Goal: Check status: Check status

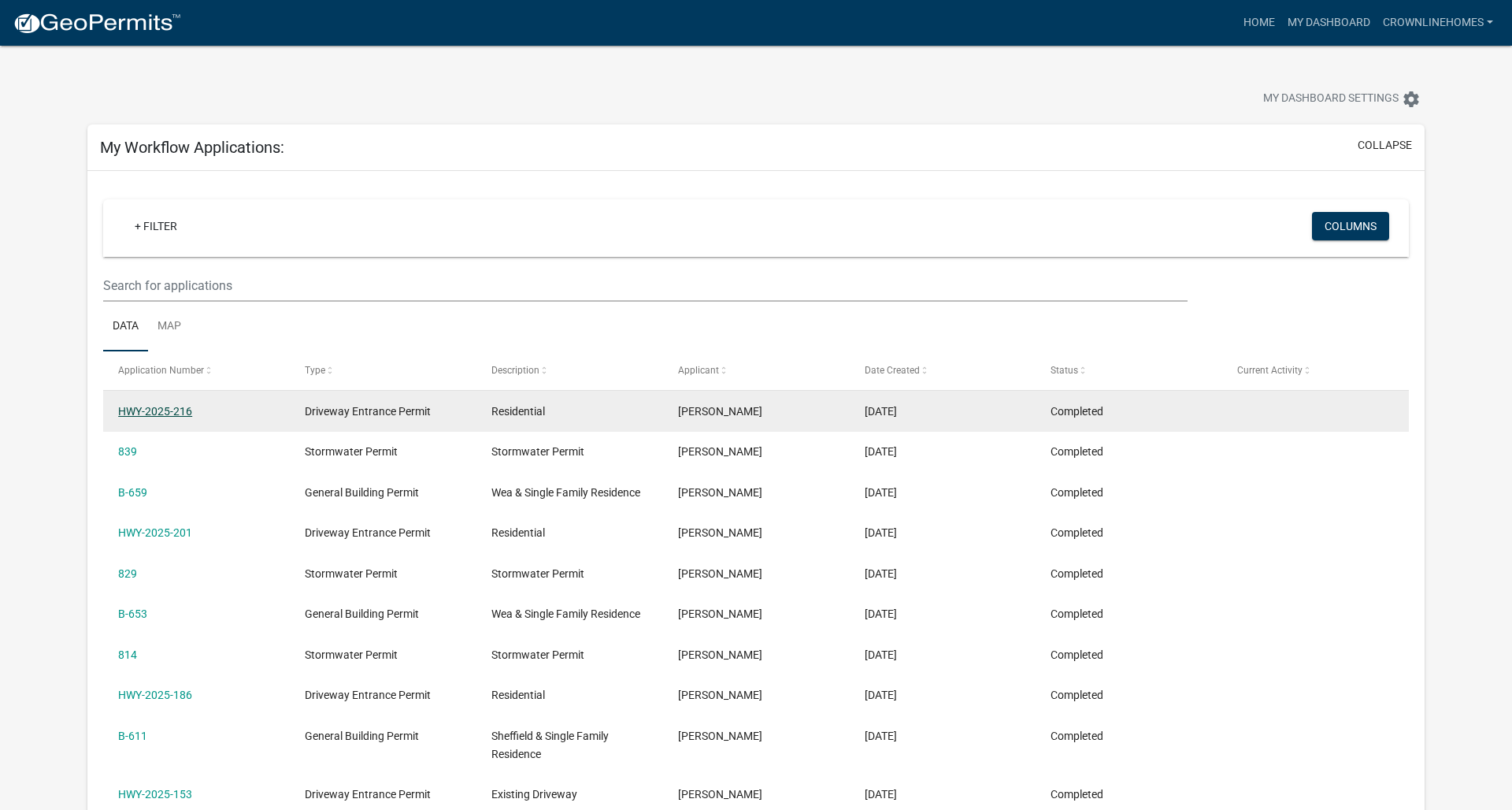
click at [148, 408] on link "HWY-2025-216" at bounding box center [155, 411] width 74 height 13
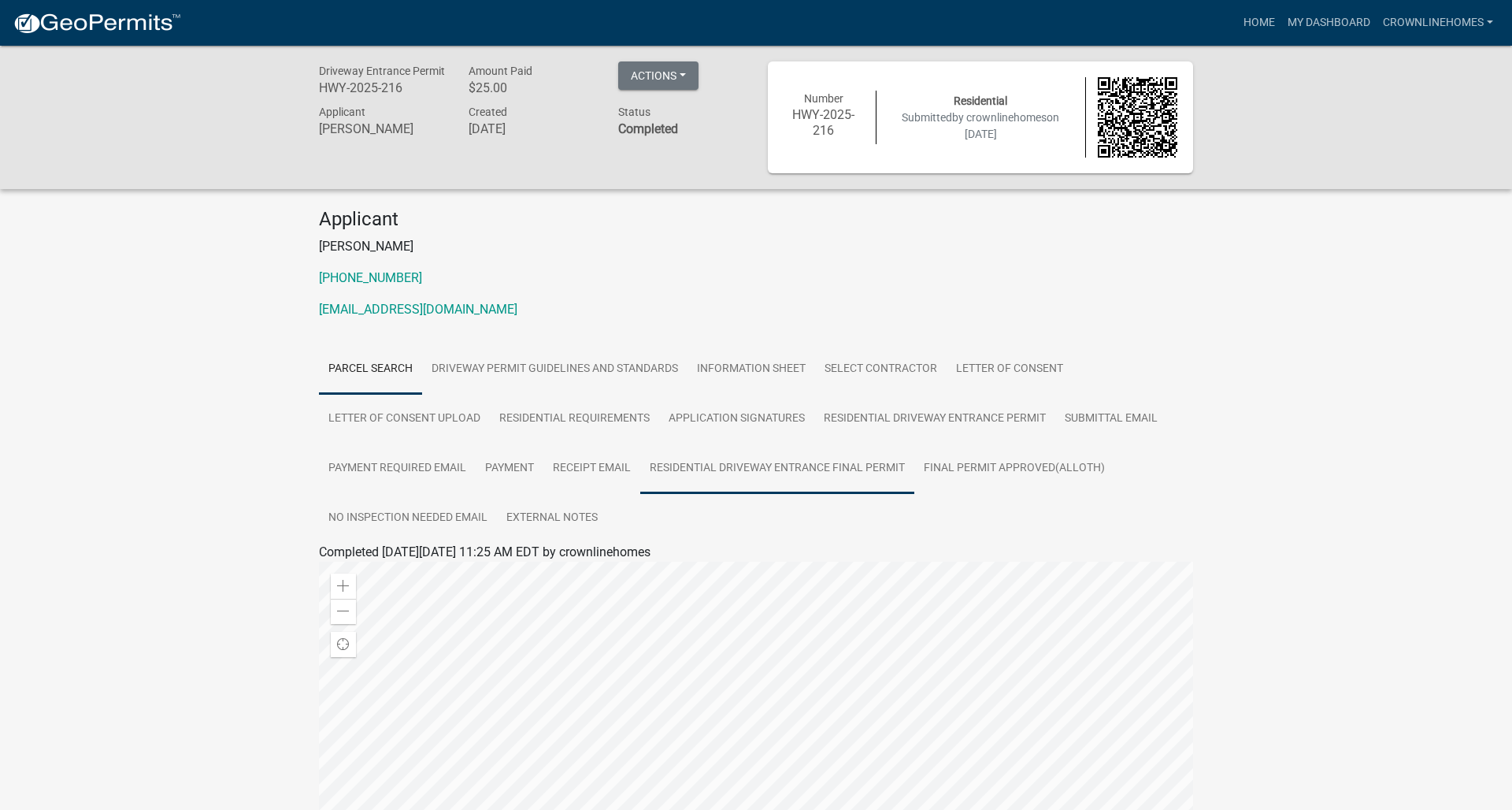
click at [732, 468] on link "Residential Driveway Entrance Final Permit" at bounding box center [777, 468] width 274 height 50
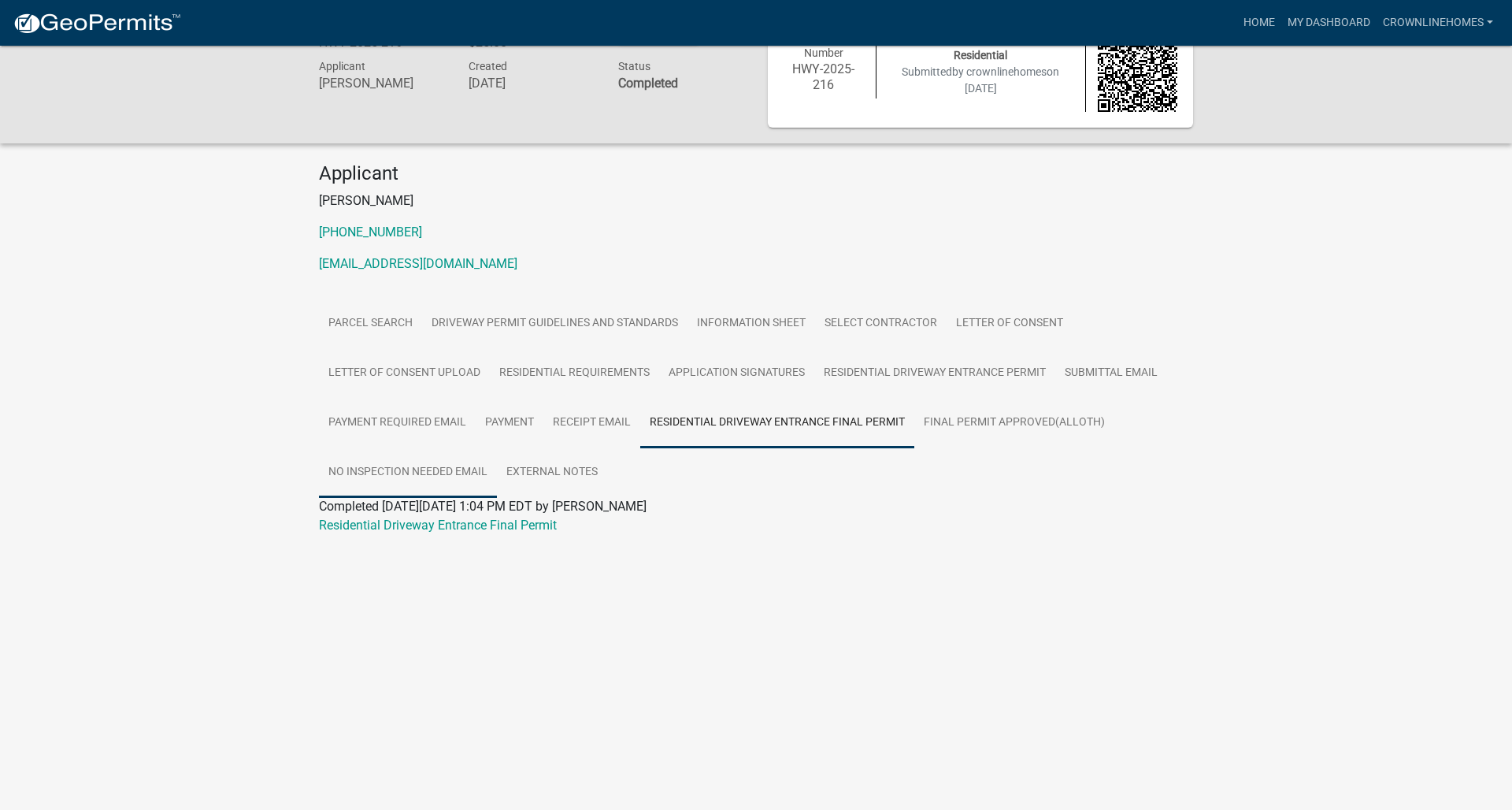
scroll to position [45, 0]
click at [370, 526] on link "Residential Driveway Entrance Final Permit" at bounding box center [438, 525] width 238 height 15
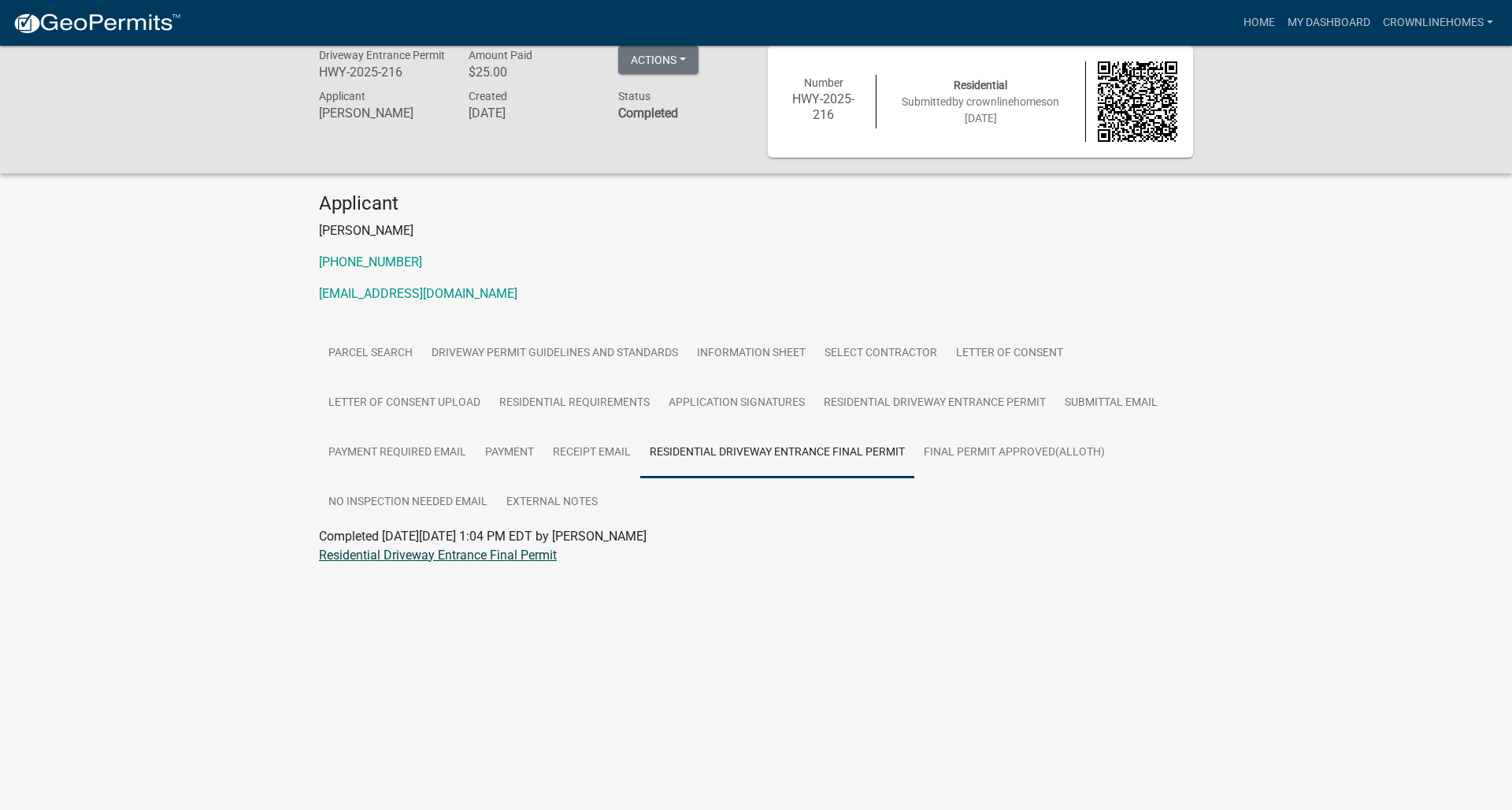
click at [446, 559] on link "Residential Driveway Entrance Final Permit" at bounding box center [438, 555] width 238 height 15
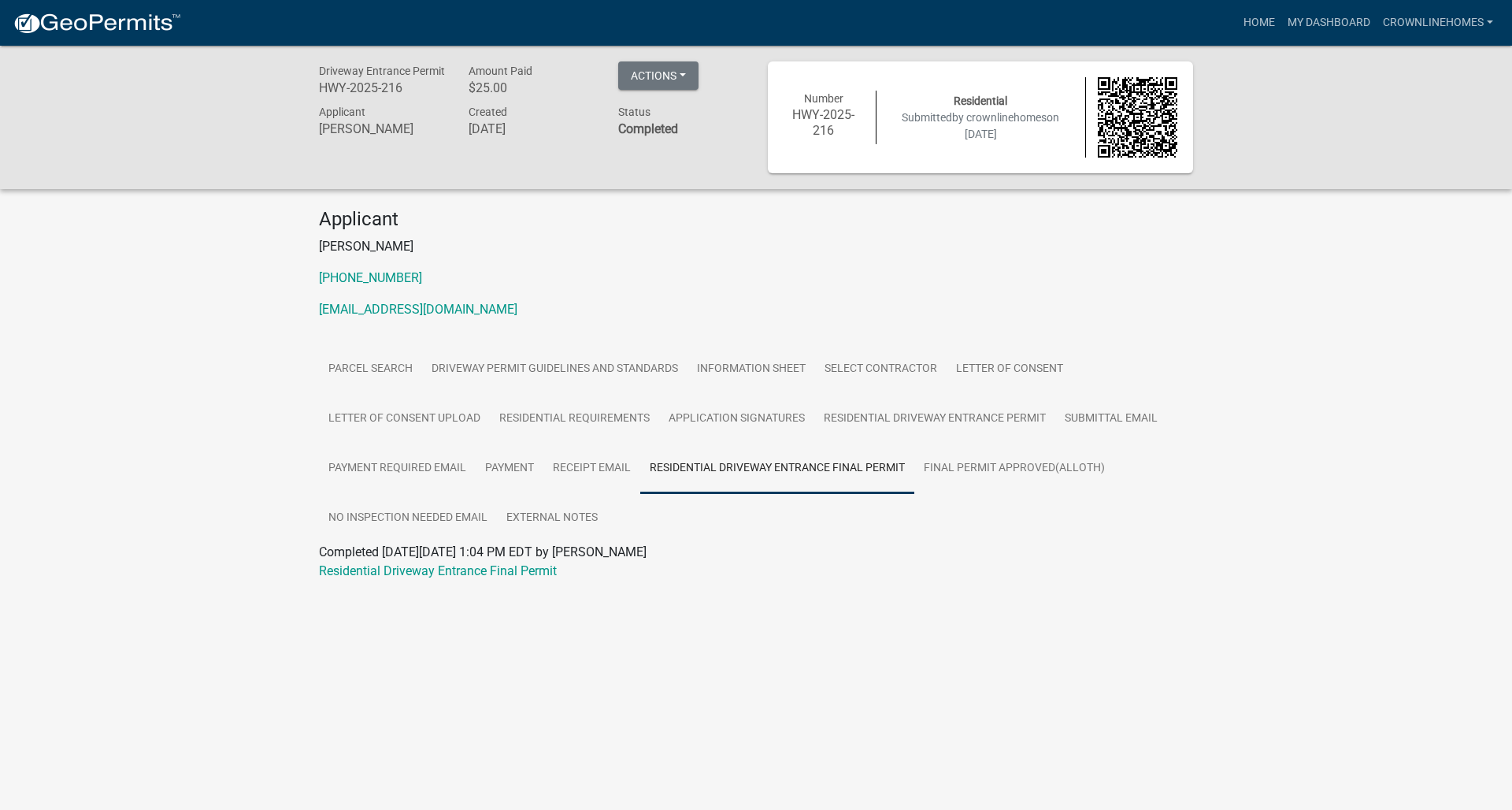
scroll to position [0, 0]
click at [1312, 16] on link "My Dashboard" at bounding box center [1328, 23] width 95 height 30
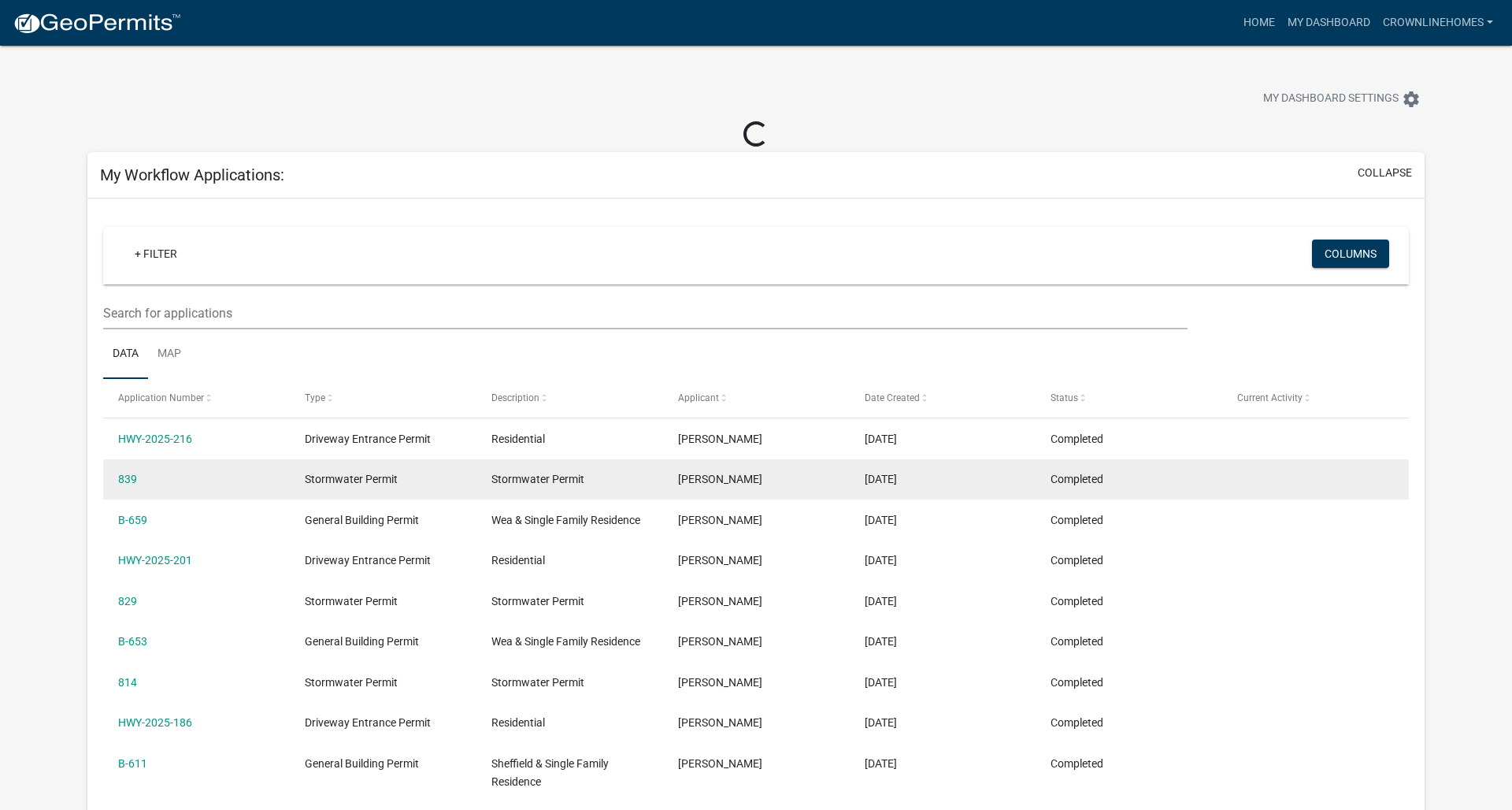
click at [107, 479] on datatable-body-cell "839" at bounding box center [196, 480] width 187 height 41
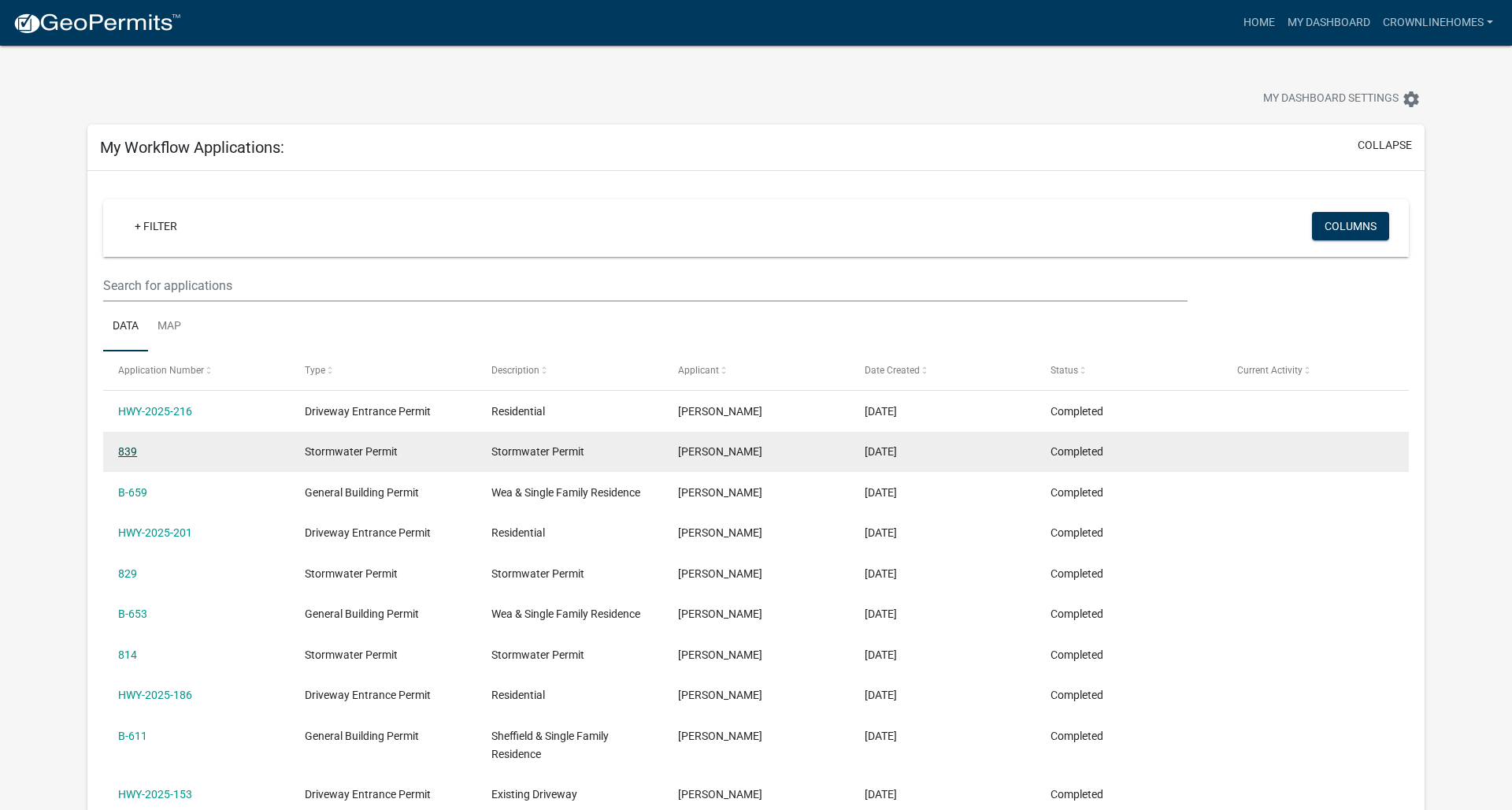
click at [120, 479] on datatable-body-cell "B-659" at bounding box center [196, 492] width 187 height 41
click at [129, 455] on link "839" at bounding box center [128, 452] width 19 height 13
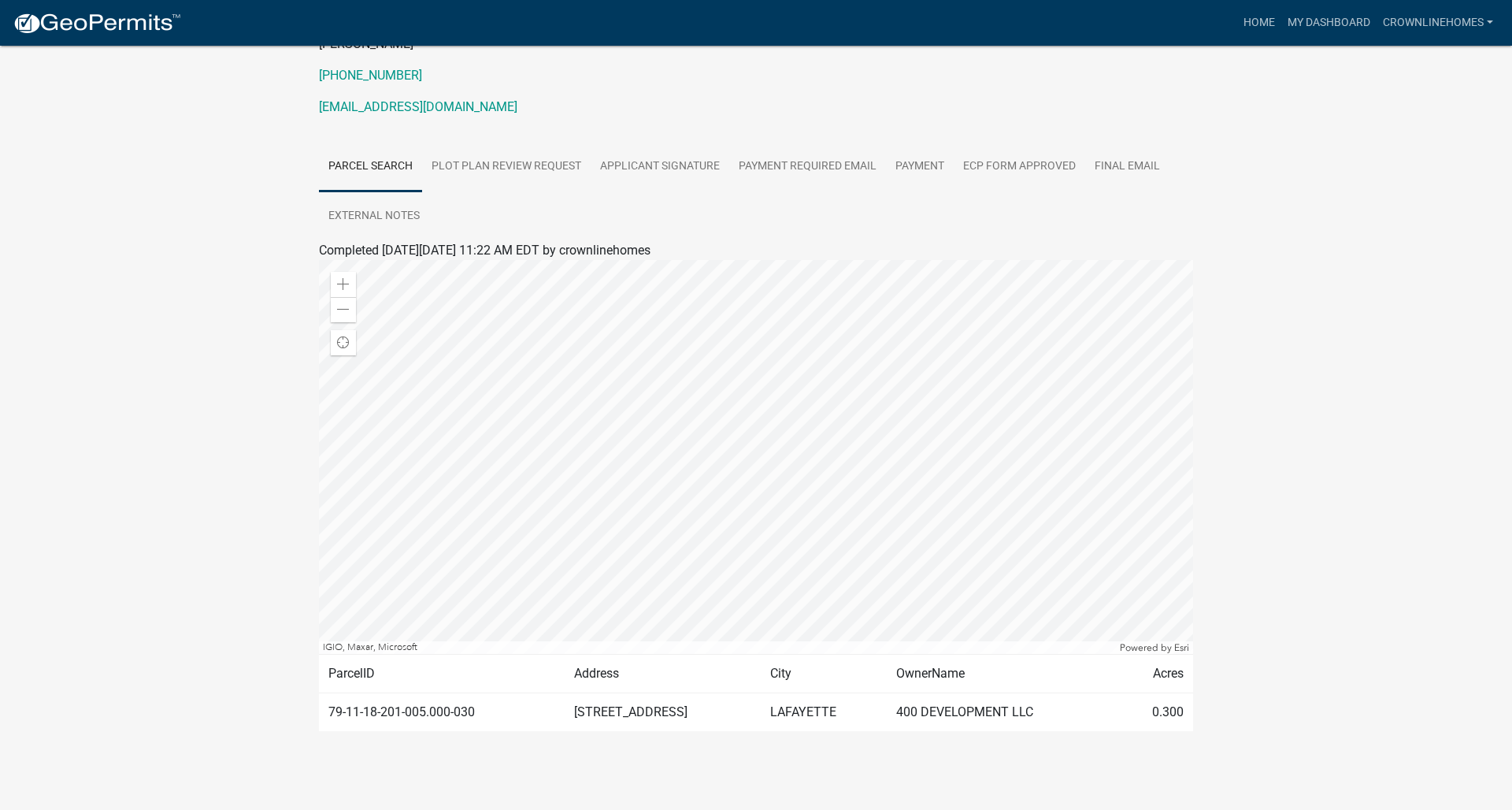
scroll to position [202, 0]
click at [1008, 167] on link "ECP Form Approved" at bounding box center [1019, 168] width 131 height 50
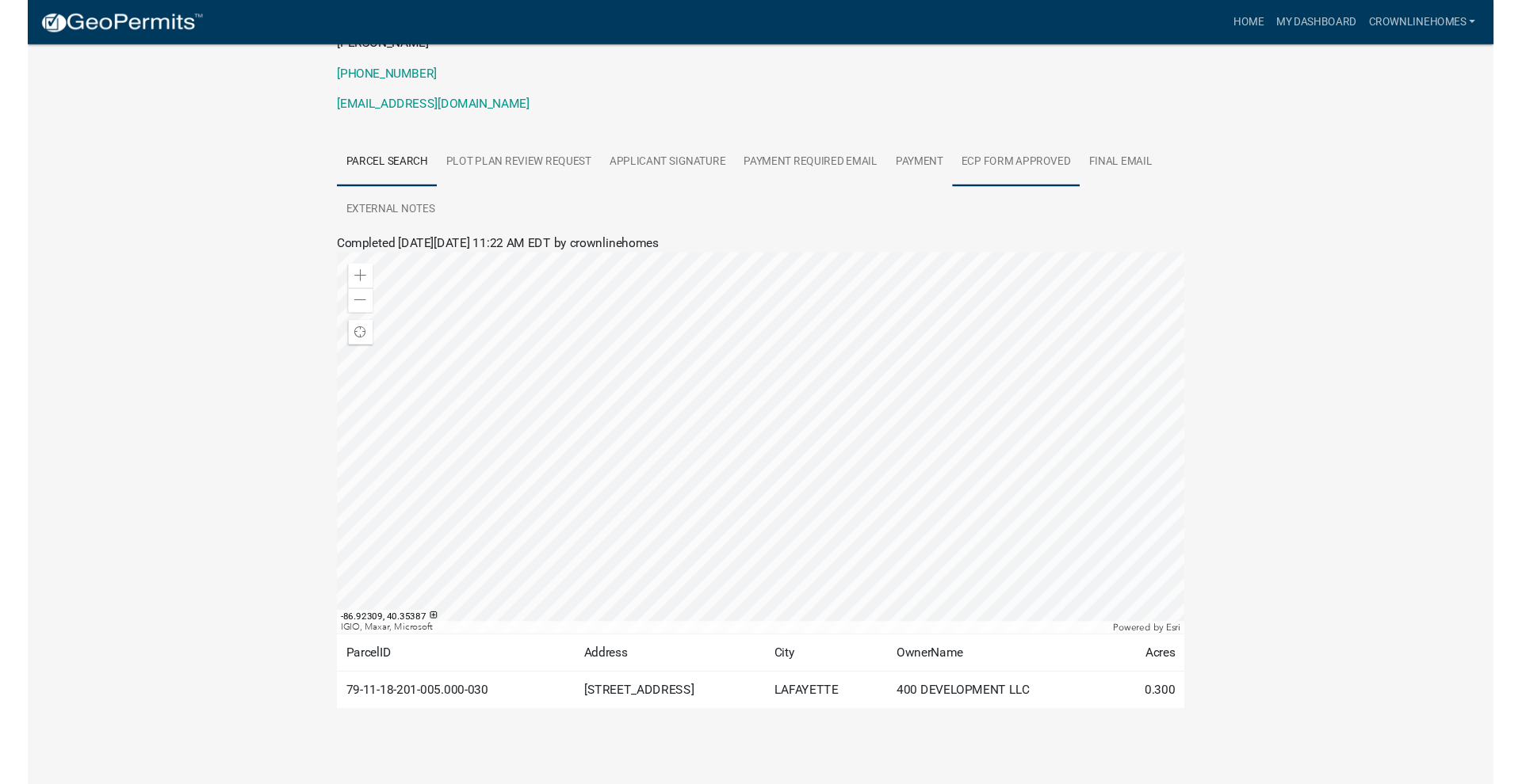
scroll to position [46, 0]
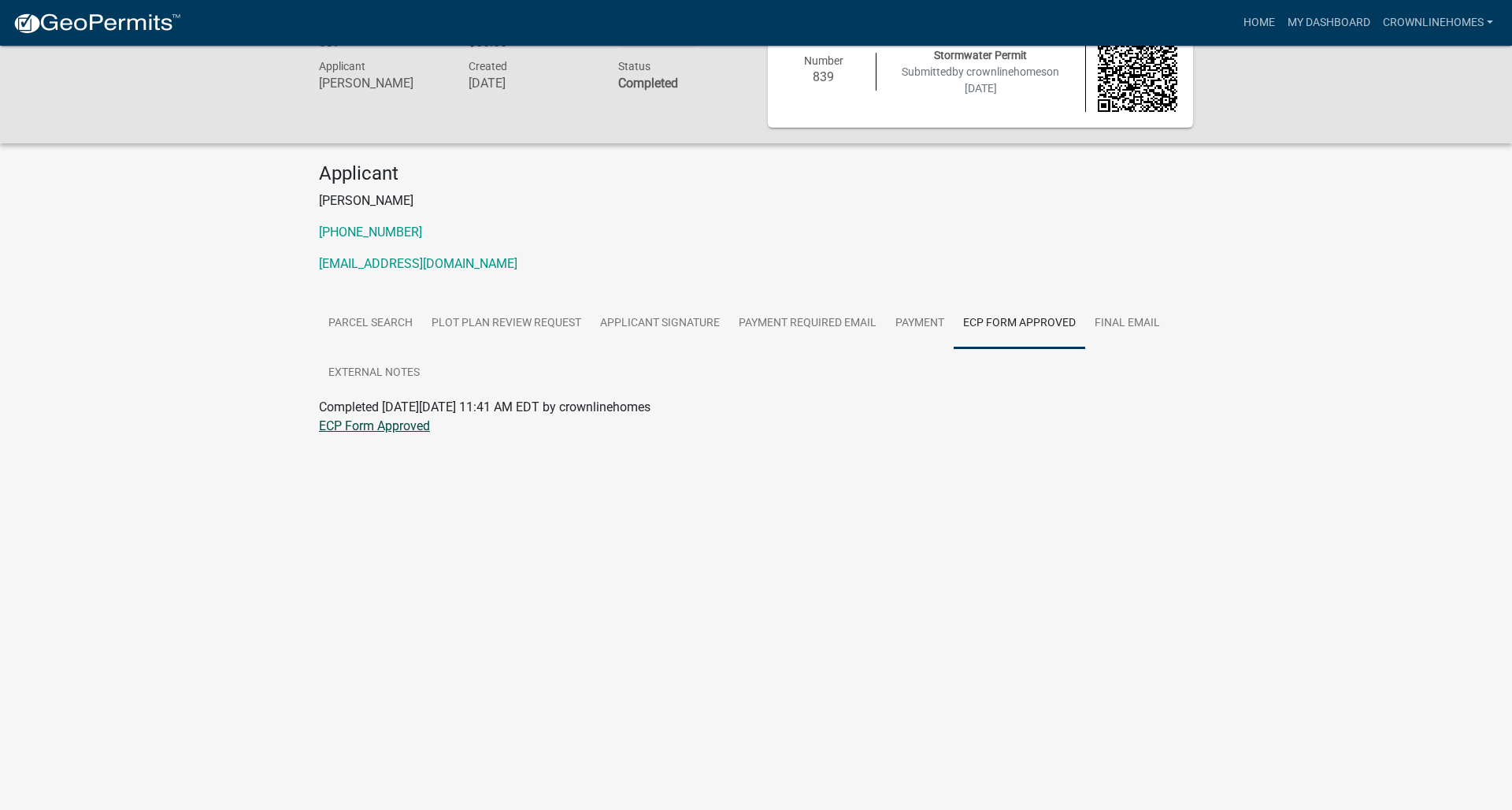
click at [362, 428] on link "ECP Form Approved" at bounding box center [375, 426] width 111 height 15
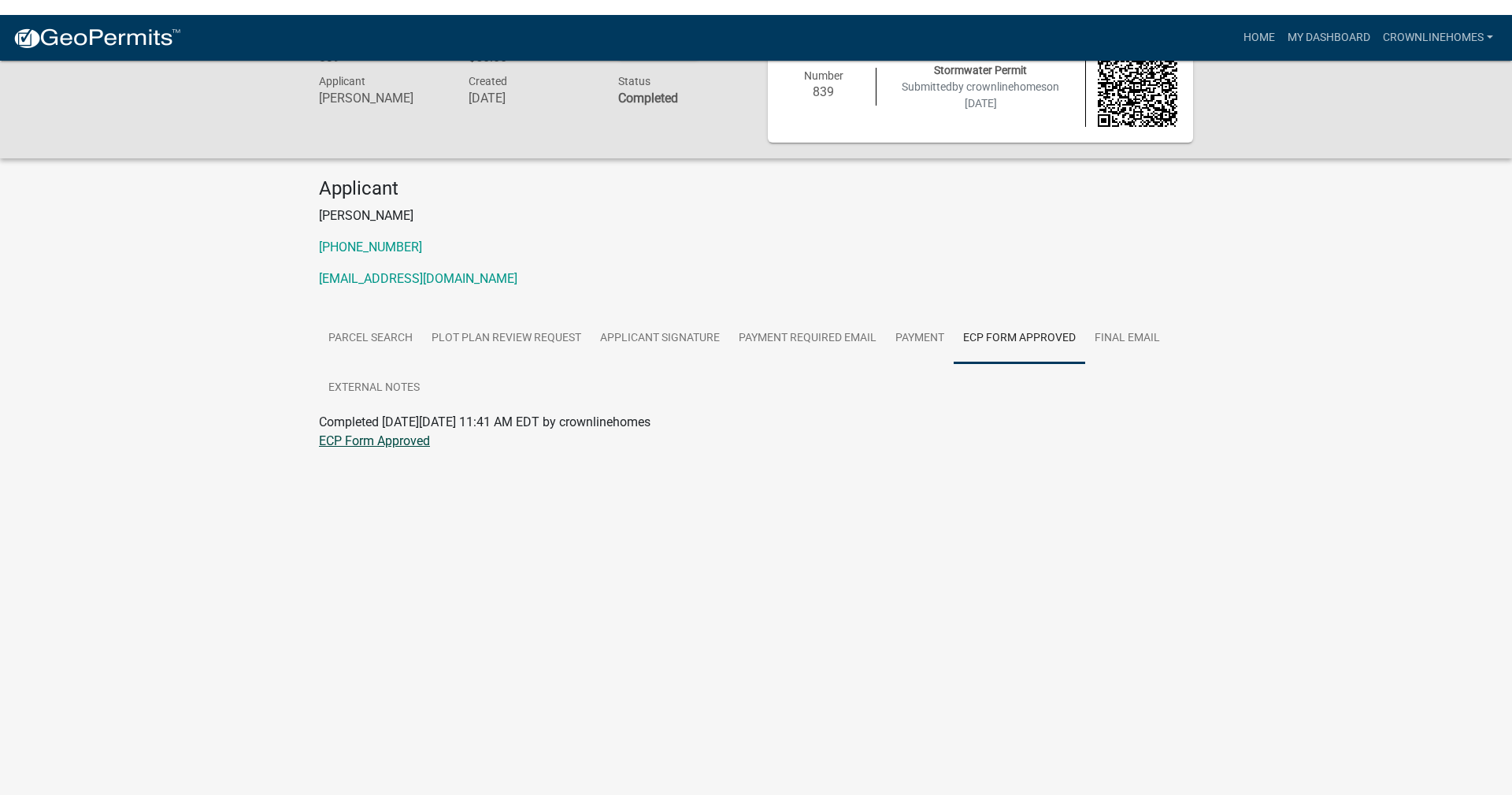
scroll to position [16, 0]
